Goal: Transaction & Acquisition: Purchase product/service

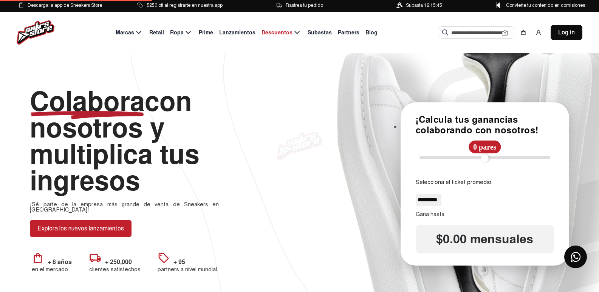
select select
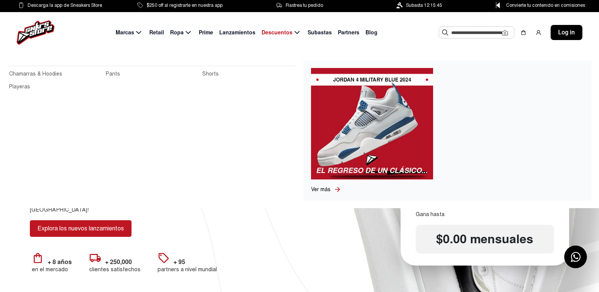
click at [29, 26] on img at bounding box center [36, 32] width 38 height 24
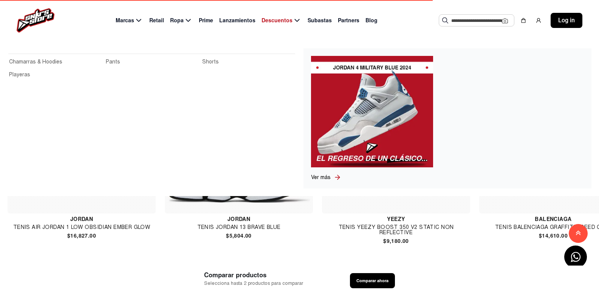
scroll to position [499, 0]
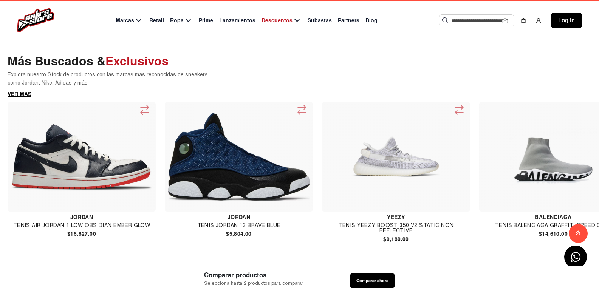
click at [110, 191] on img at bounding box center [82, 157] width 142 height 68
